Goal: Obtain resource: Download file/media

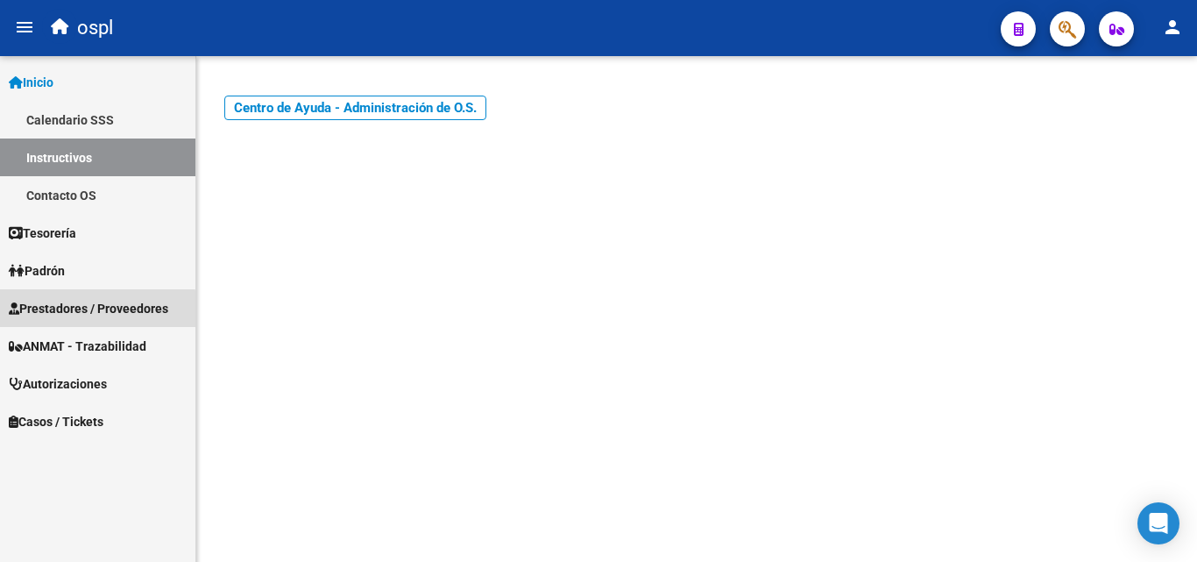
click at [58, 312] on span "Prestadores / Proveedores" at bounding box center [89, 308] width 160 height 19
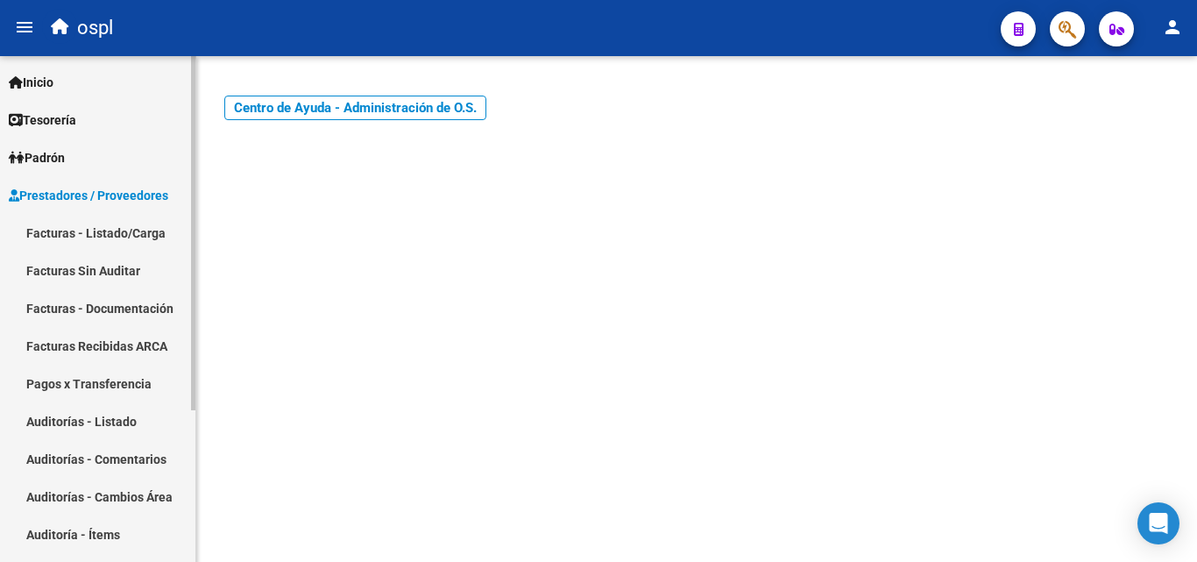
click at [119, 228] on link "Facturas - Listado/Carga" at bounding box center [97, 233] width 195 height 38
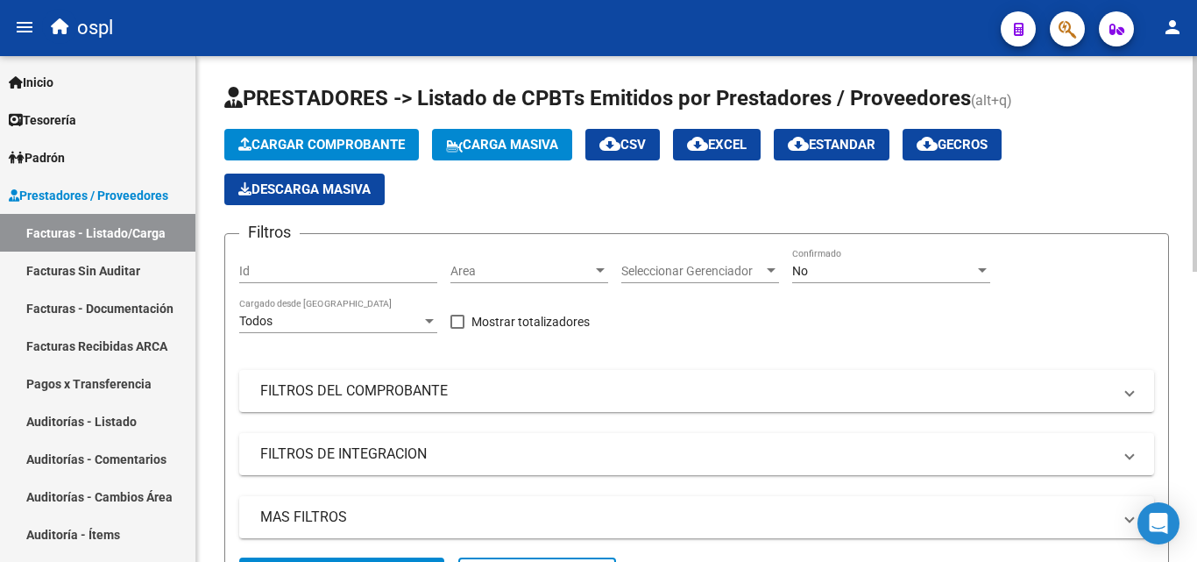
click at [598, 268] on div at bounding box center [600, 270] width 9 height 4
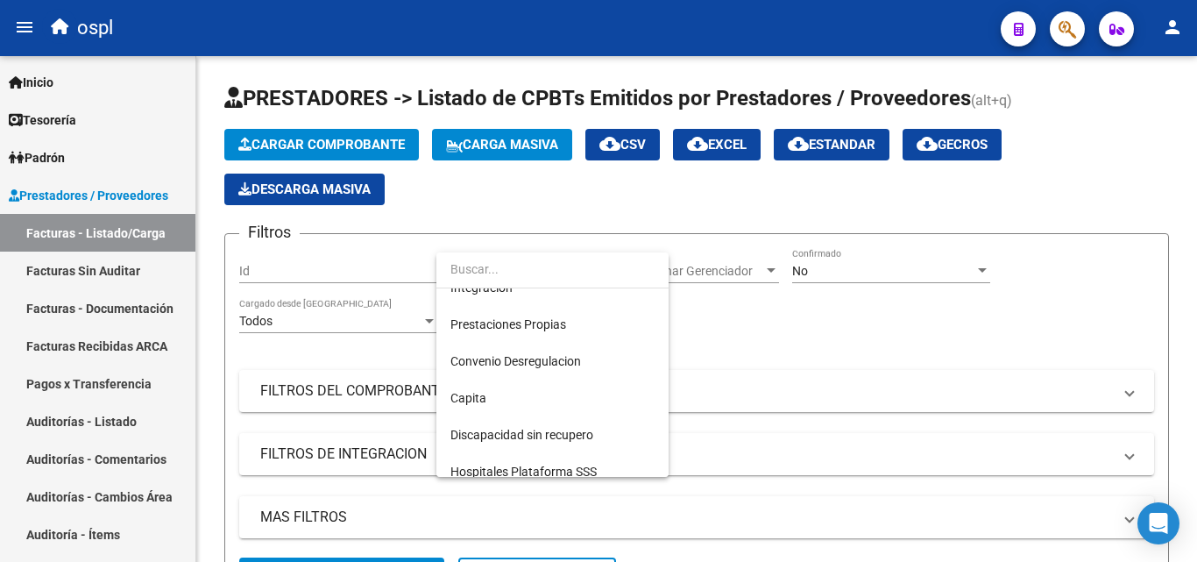
scroll to position [175, 0]
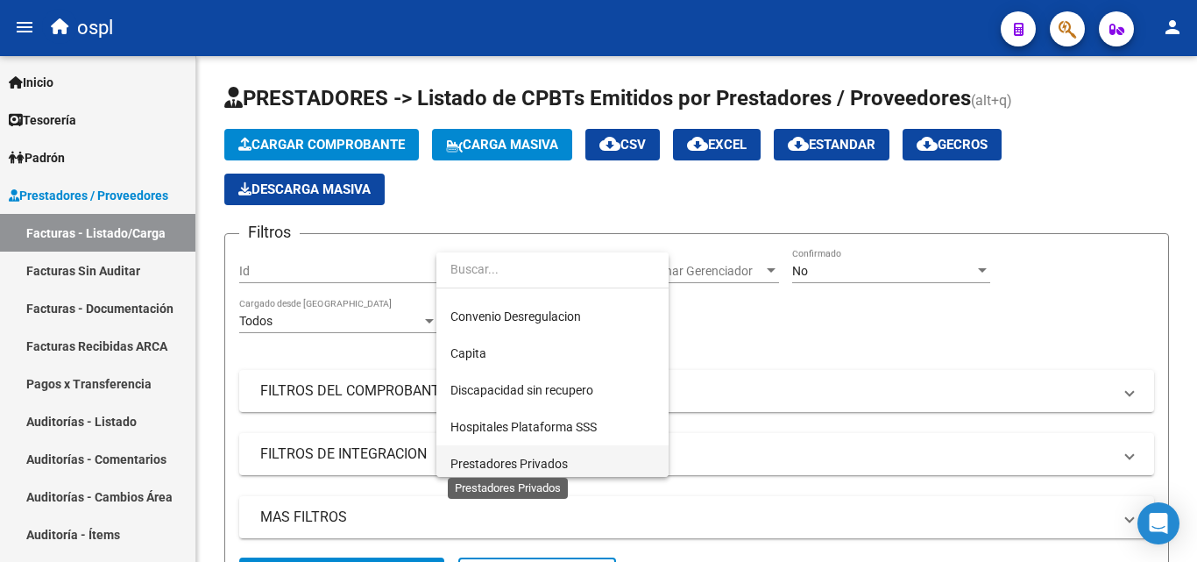
click at [552, 465] on span "Prestadores Privados" at bounding box center [508, 464] width 117 height 14
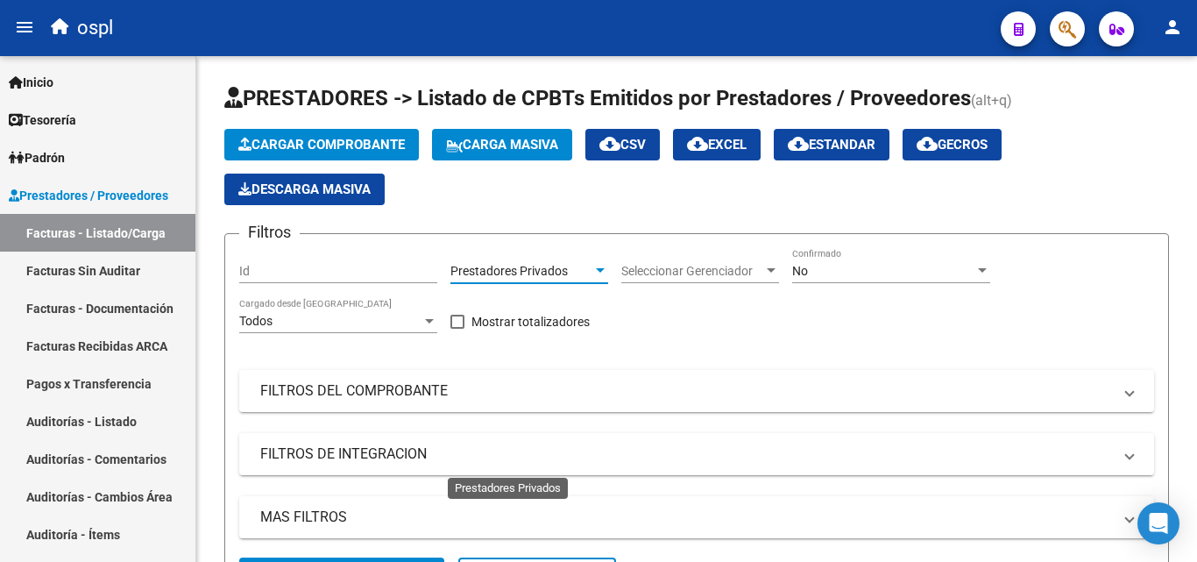
scroll to position [181, 0]
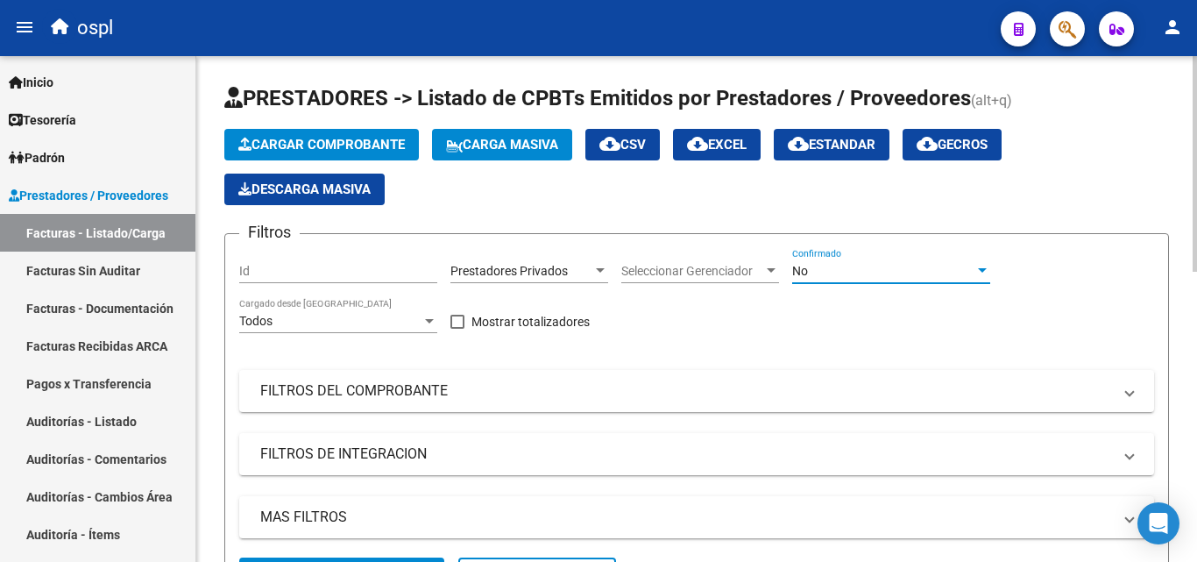
click at [878, 269] on div "No" at bounding box center [883, 271] width 182 height 15
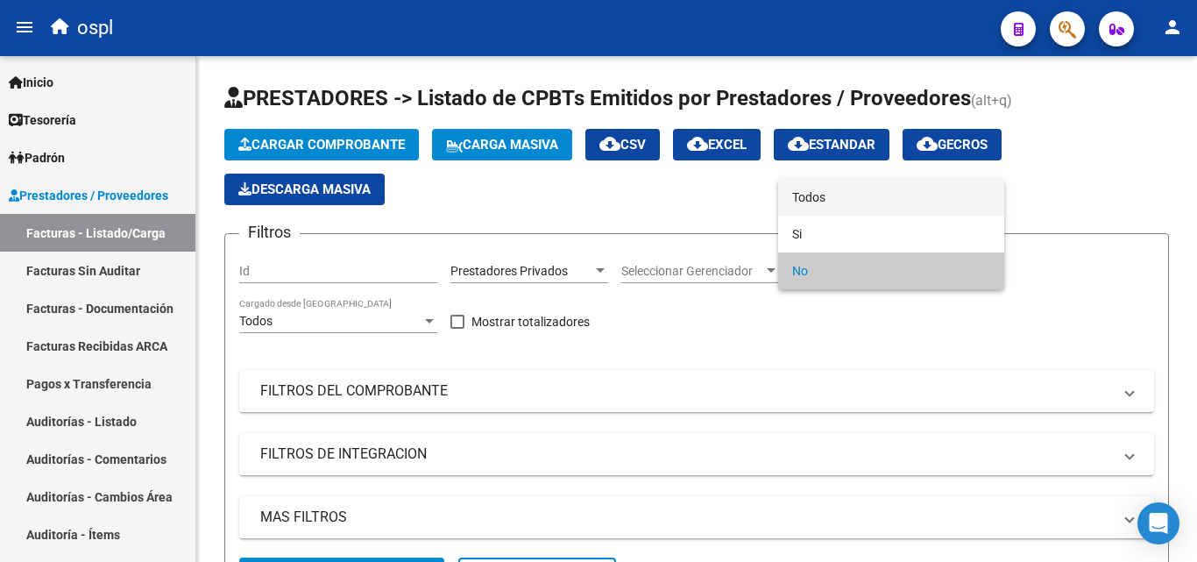
click at [837, 199] on span "Todos" at bounding box center [891, 197] width 198 height 37
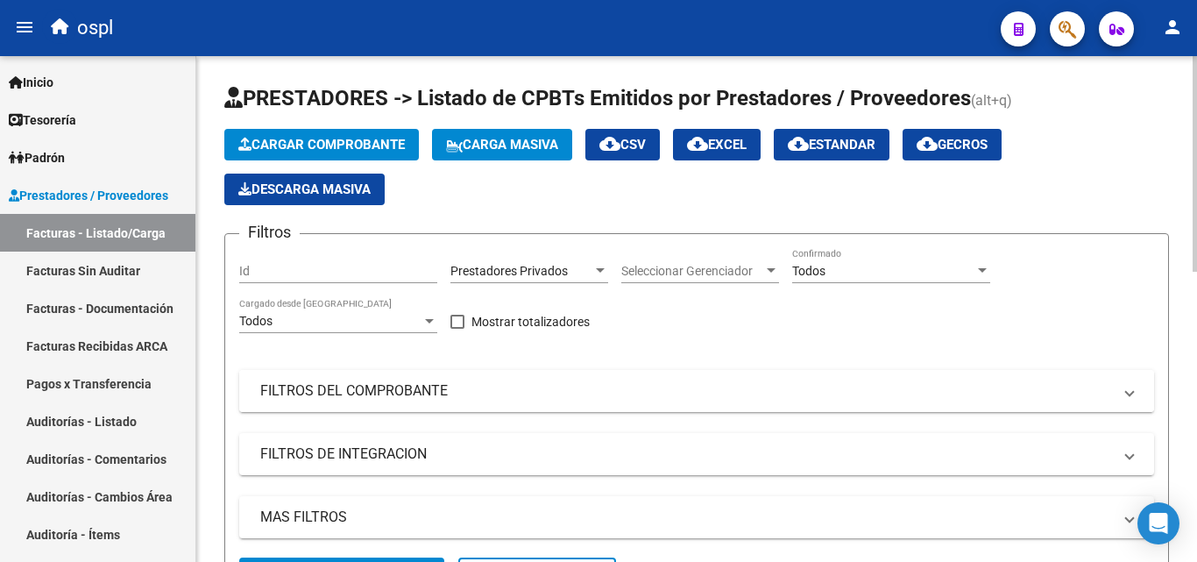
click at [390, 392] on mat-panel-title "FILTROS DEL COMPROBANTE" at bounding box center [686, 390] width 852 height 19
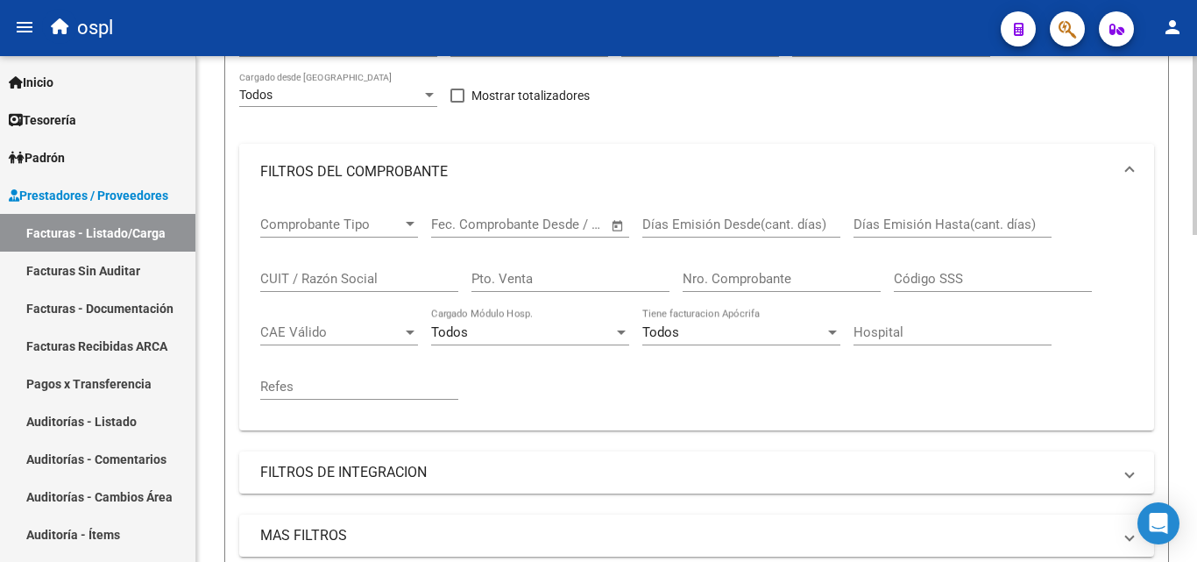
scroll to position [263, 0]
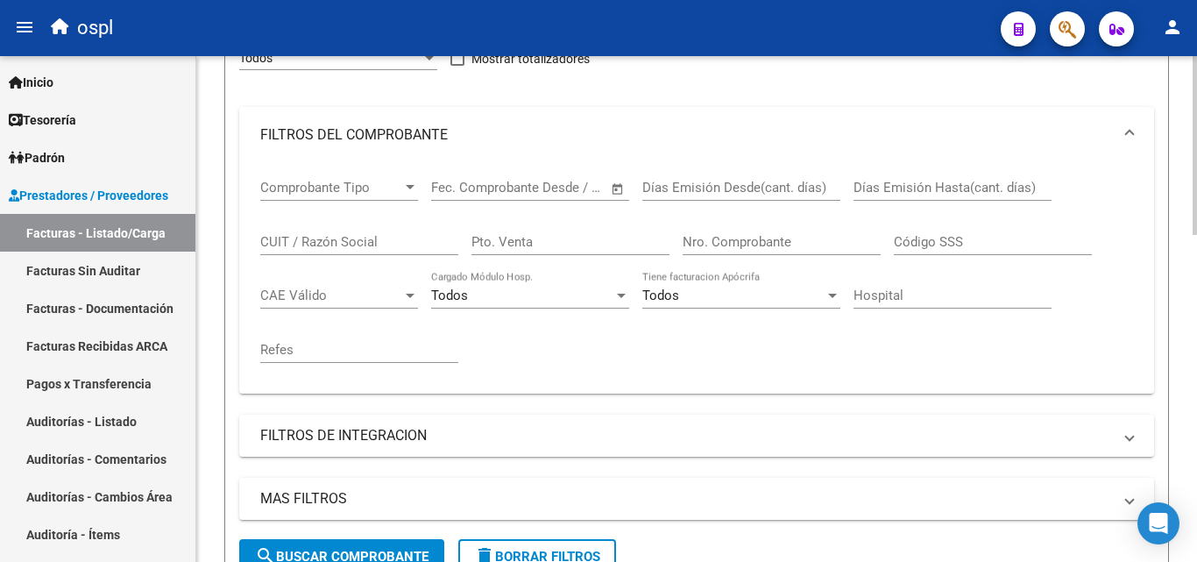
click at [742, 235] on input "Nro. Comprobante" at bounding box center [782, 242] width 198 height 16
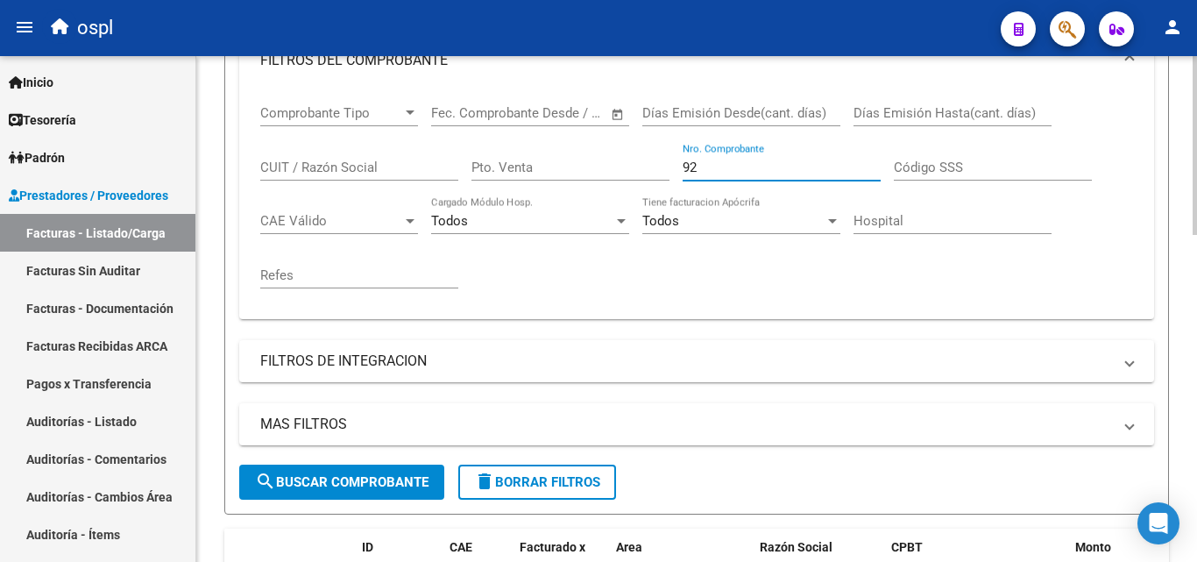
scroll to position [438, 0]
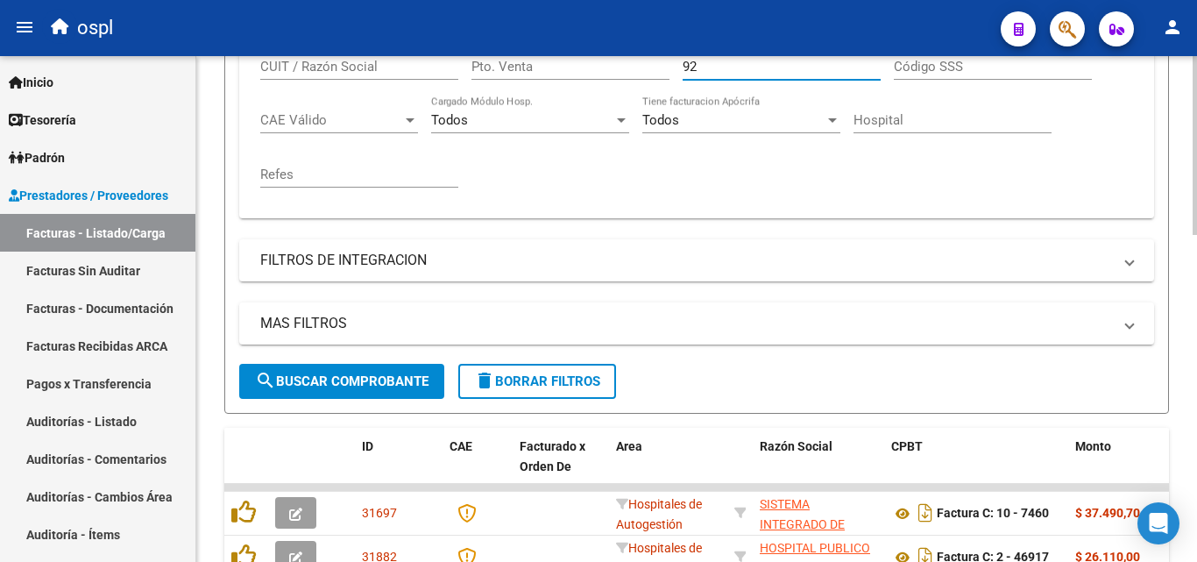
type input "92"
click at [342, 382] on span "search Buscar Comprobante" at bounding box center [342, 381] width 174 height 16
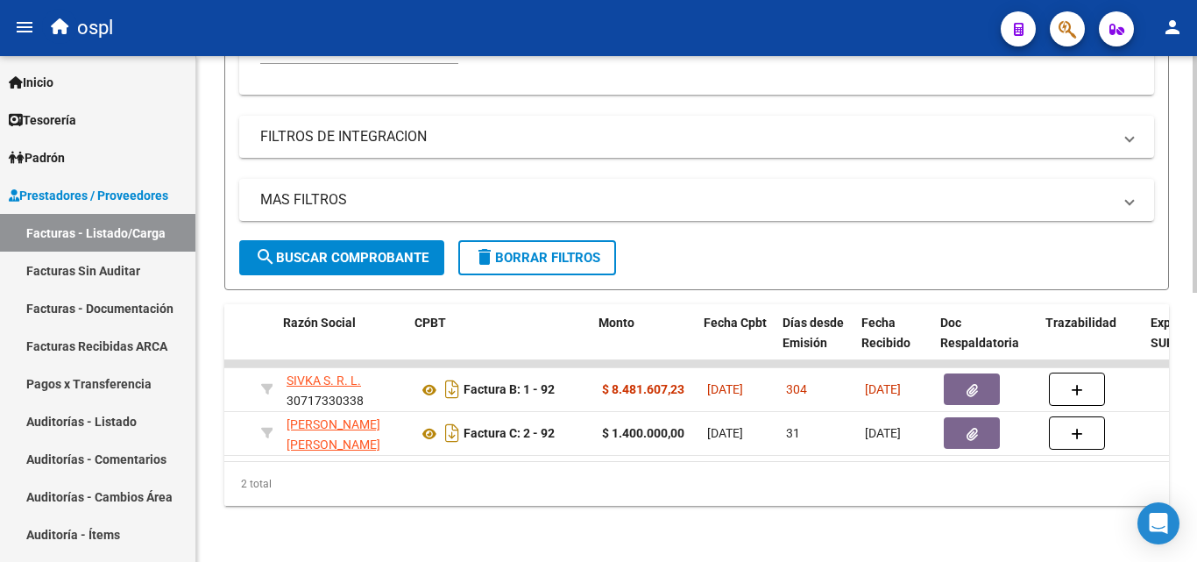
scroll to position [0, 451]
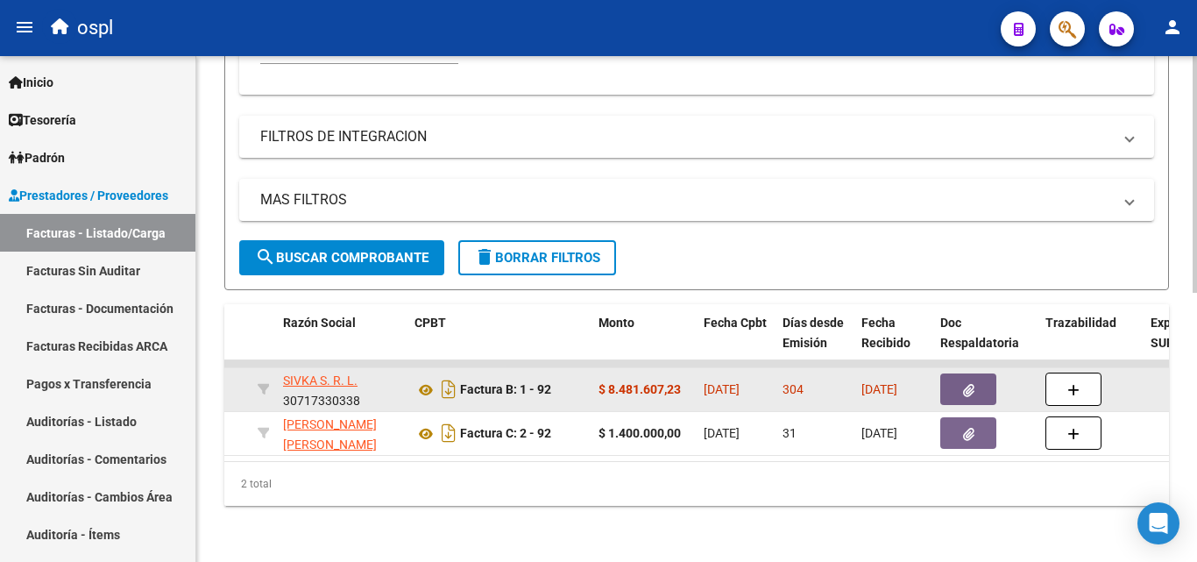
click at [969, 384] on icon "button" at bounding box center [968, 390] width 11 height 13
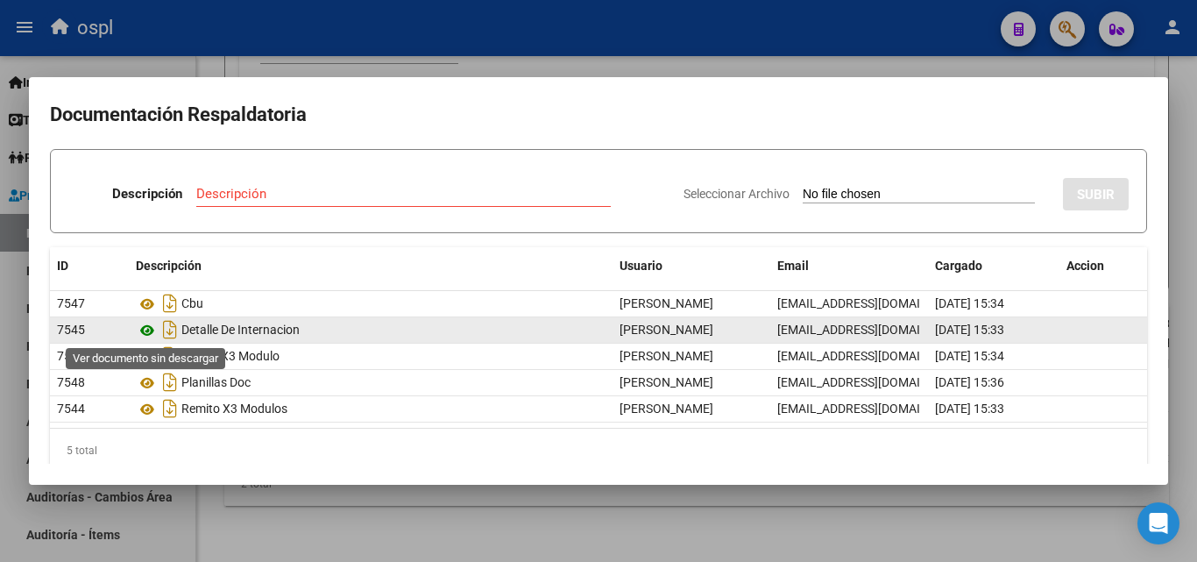
click at [147, 330] on icon at bounding box center [147, 330] width 23 height 21
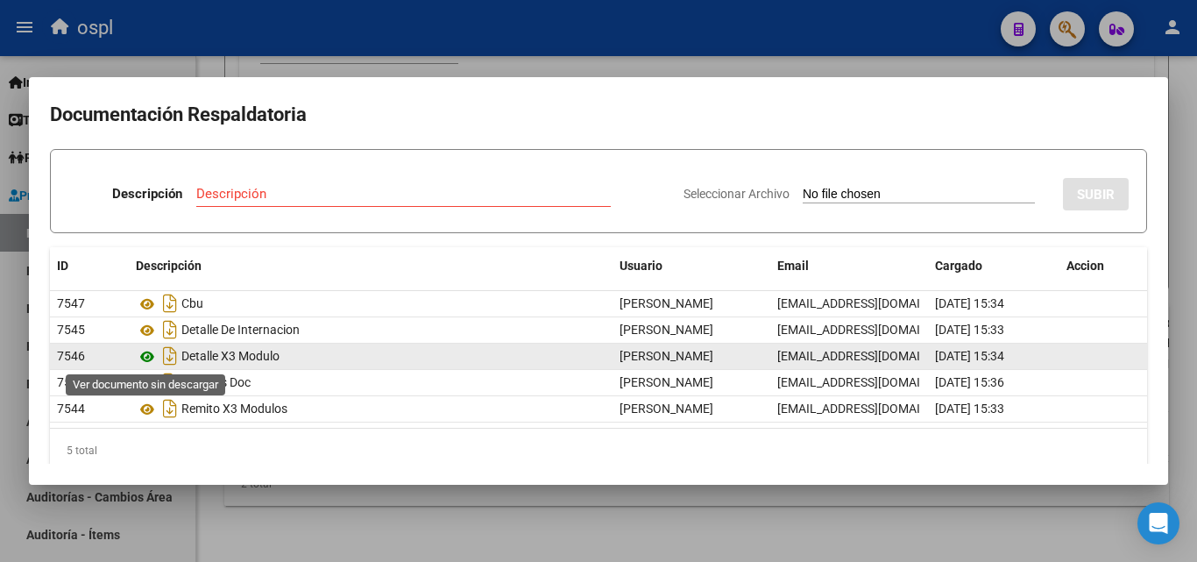
click at [145, 356] on icon at bounding box center [147, 356] width 23 height 21
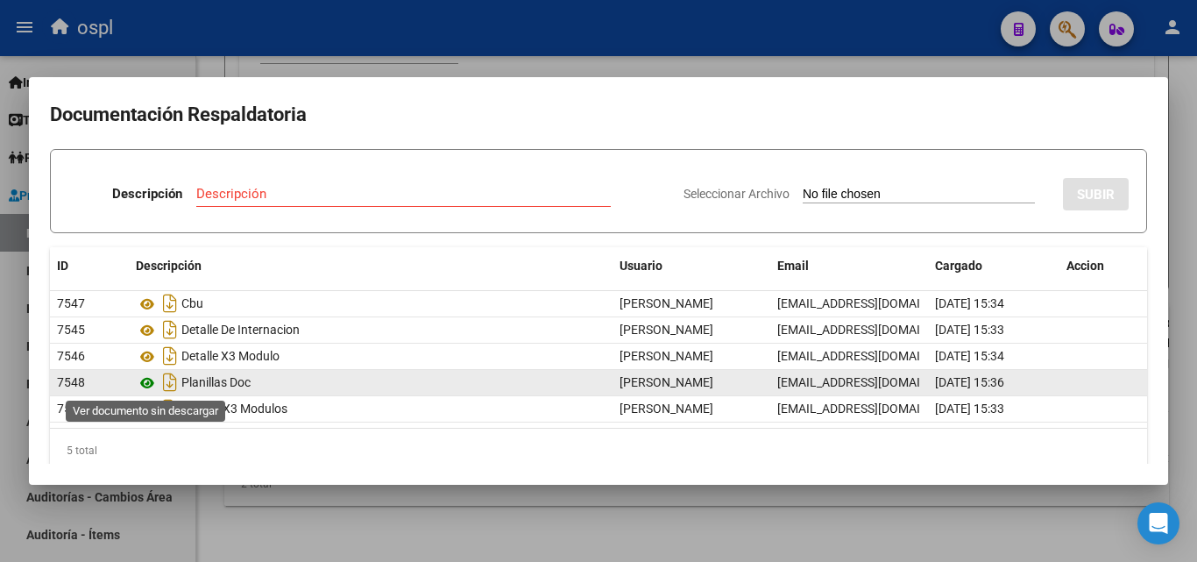
click at [145, 385] on icon at bounding box center [147, 382] width 23 height 21
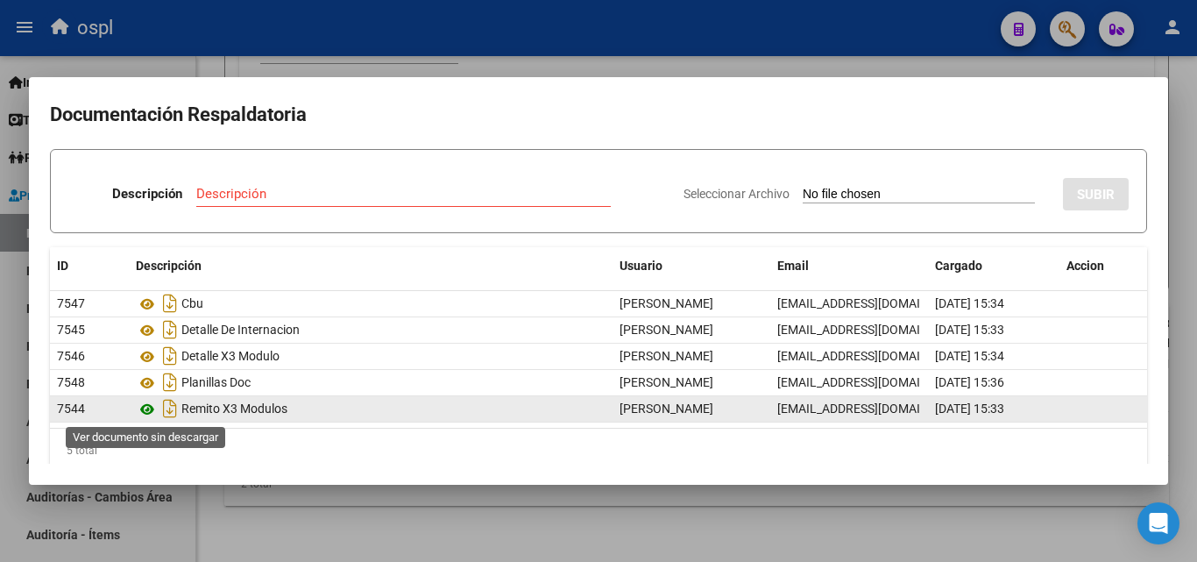
click at [149, 409] on icon at bounding box center [147, 409] width 23 height 21
click at [148, 408] on icon at bounding box center [147, 409] width 23 height 21
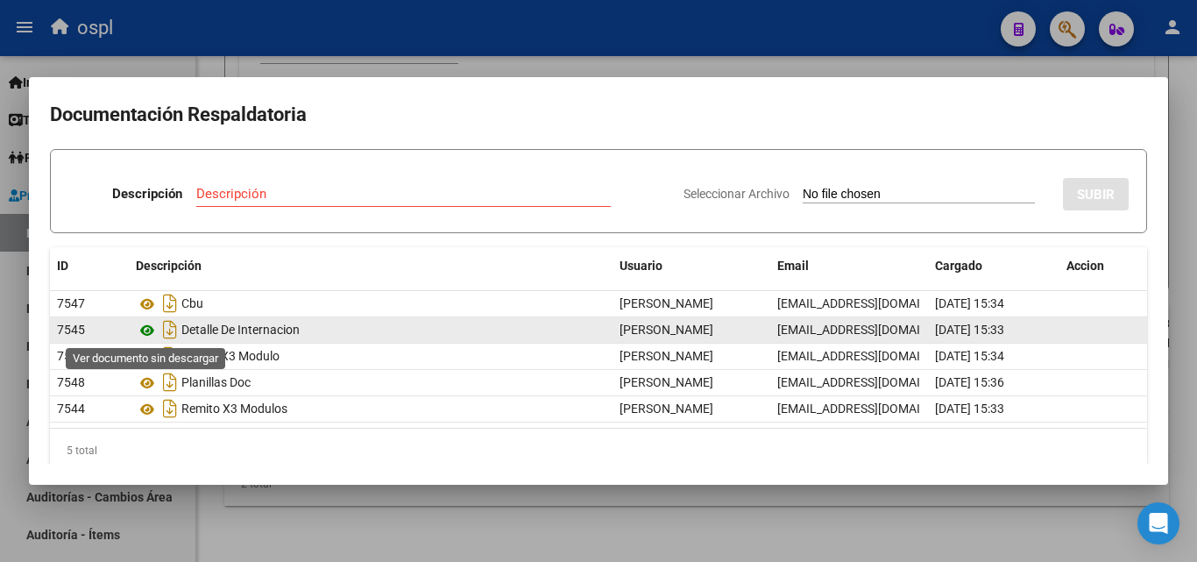
click at [148, 327] on icon at bounding box center [147, 330] width 23 height 21
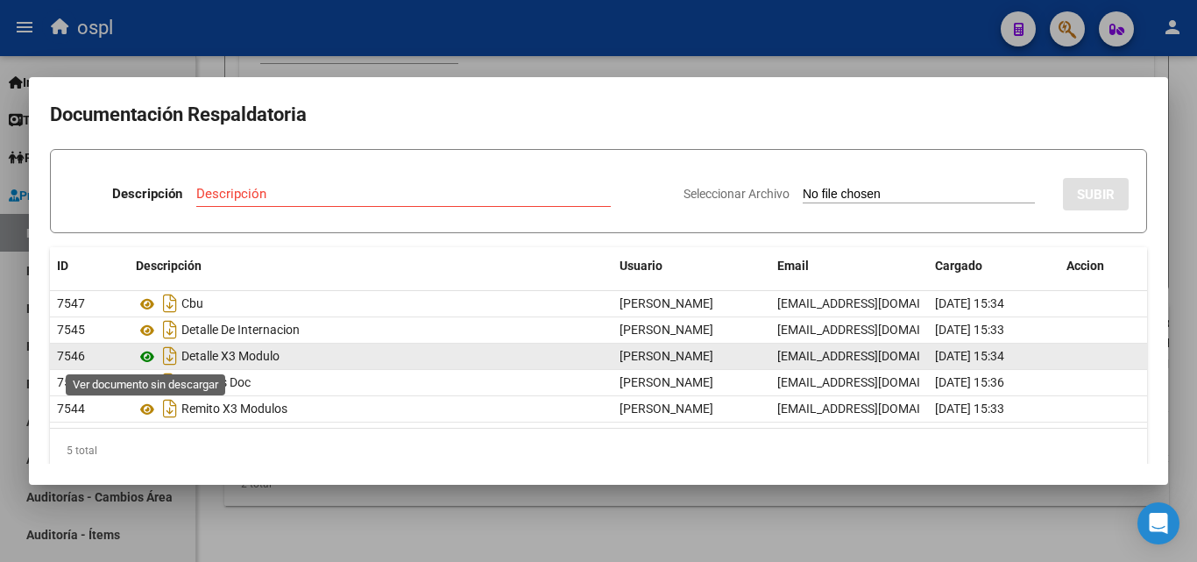
click at [146, 358] on icon at bounding box center [147, 356] width 23 height 21
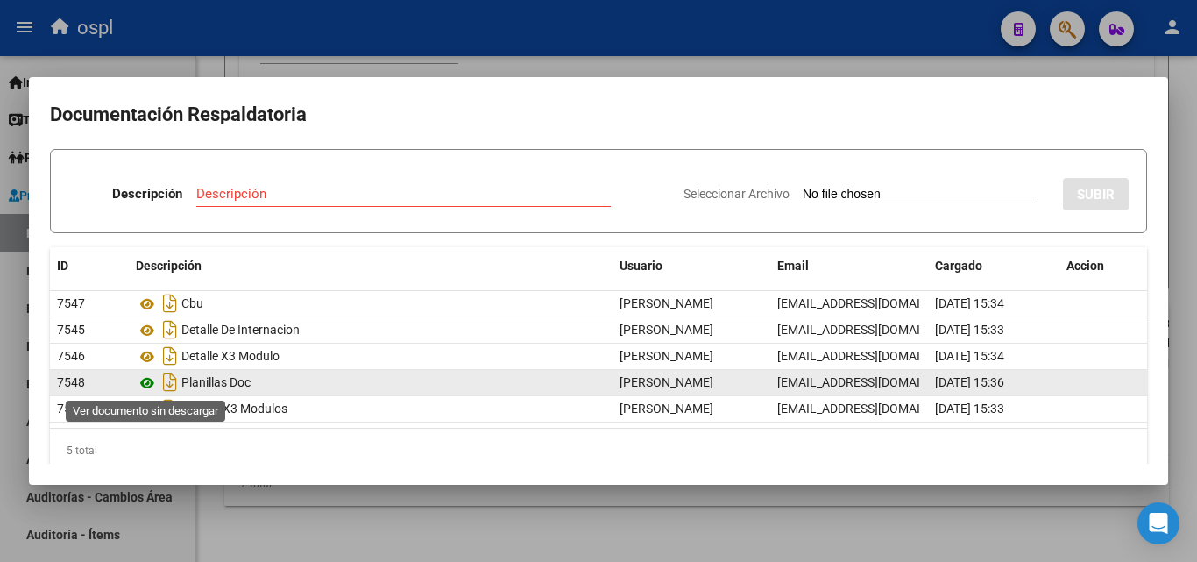
click at [149, 383] on icon at bounding box center [147, 382] width 23 height 21
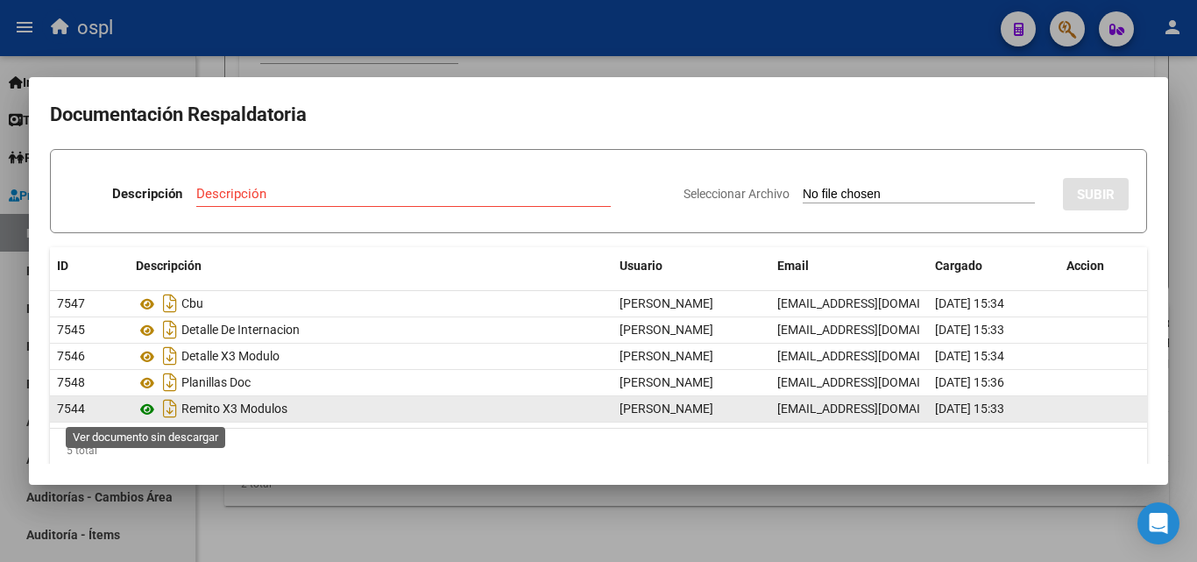
click at [146, 408] on icon at bounding box center [147, 409] width 23 height 21
